Goal: Transaction & Acquisition: Book appointment/travel/reservation

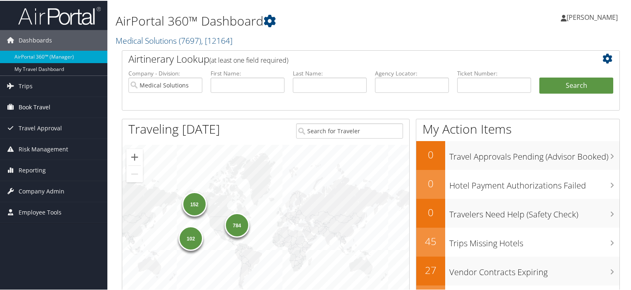
click at [41, 108] on span "Book Travel" at bounding box center [35, 106] width 32 height 21
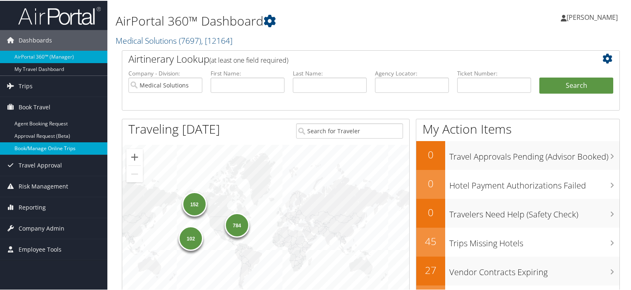
click at [38, 149] on link "Book/Manage Online Trips" at bounding box center [53, 148] width 107 height 12
